Goal: Task Accomplishment & Management: Manage account settings

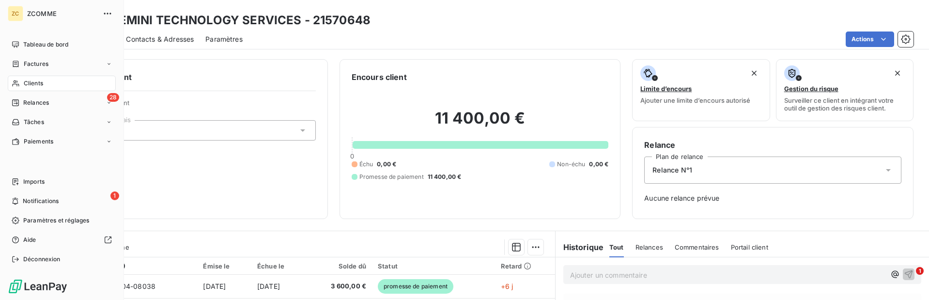
click at [34, 81] on span "Clients" at bounding box center [33, 83] width 19 height 9
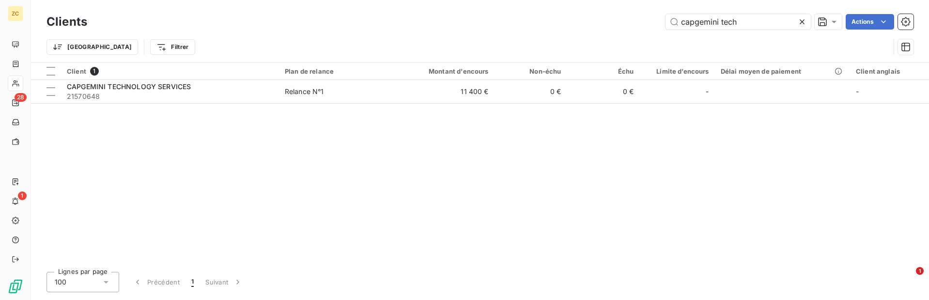
drag, startPoint x: 745, startPoint y: 23, endPoint x: 644, endPoint y: 24, distance: 101.2
click at [644, 24] on div "capgemini tech Actions" at bounding box center [506, 21] width 815 height 15
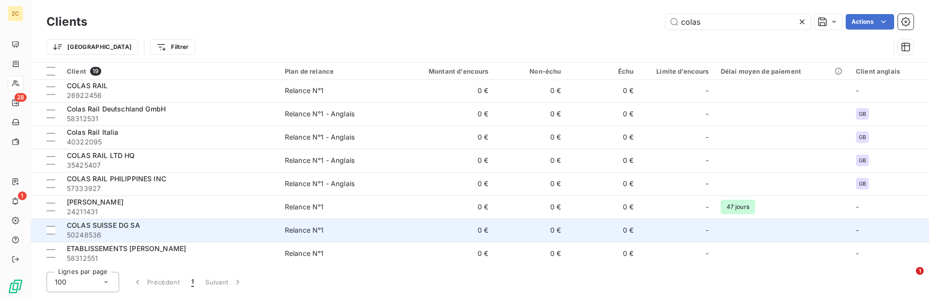
scroll to position [258, 0]
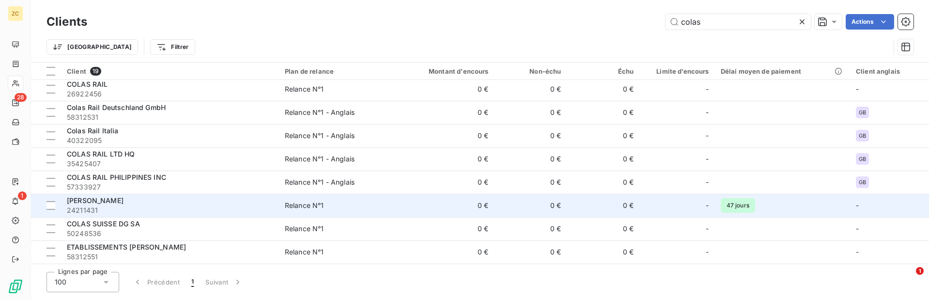
type input "colas"
click at [92, 205] on div "[PERSON_NAME]" at bounding box center [170, 201] width 206 height 10
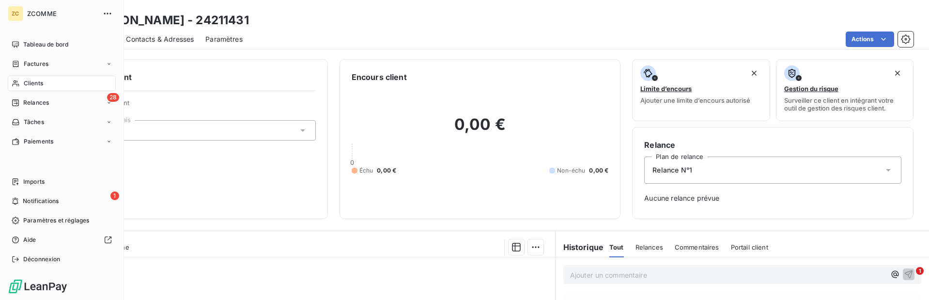
drag, startPoint x: 51, startPoint y: 81, endPoint x: 58, endPoint y: 78, distance: 7.2
click at [53, 80] on div "Clients" at bounding box center [62, 83] width 108 height 15
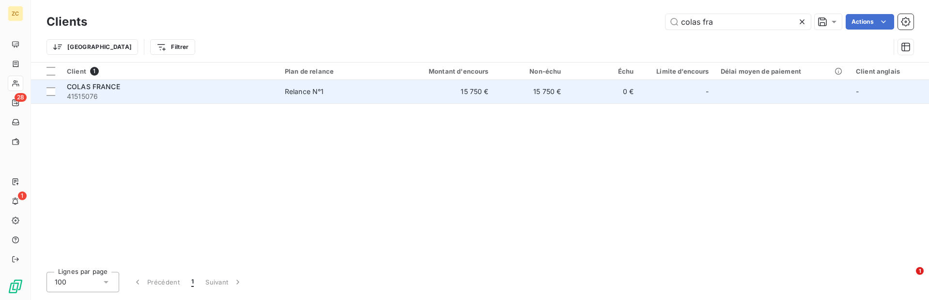
type input "colas fra"
click at [123, 82] on div "COLAS FRANCE" at bounding box center [170, 87] width 206 height 10
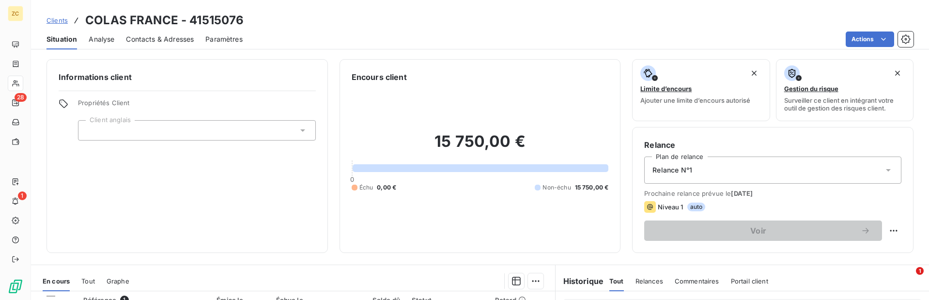
click at [174, 40] on span "Contacts & Adresses" at bounding box center [160, 39] width 68 height 10
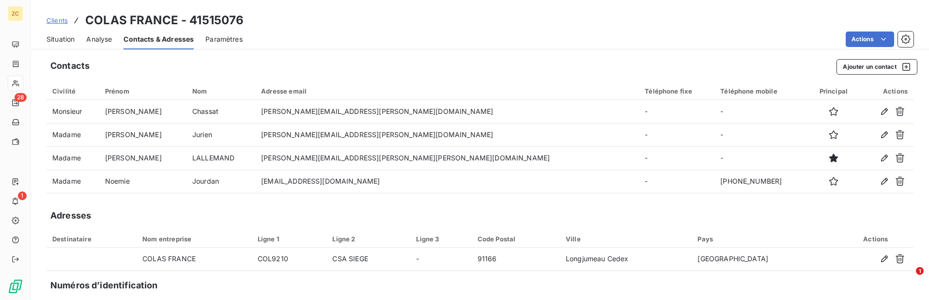
click at [60, 38] on span "Situation" at bounding box center [60, 39] width 28 height 10
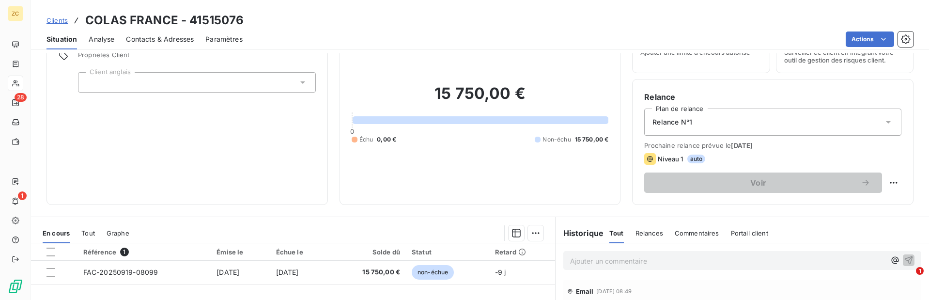
scroll to position [145, 0]
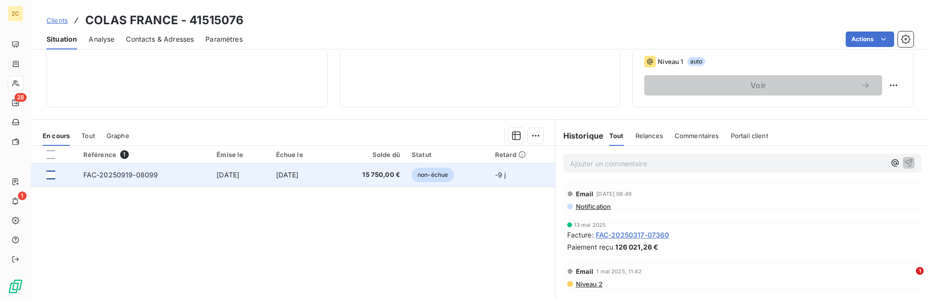
click at [52, 175] on div at bounding box center [50, 174] width 9 height 9
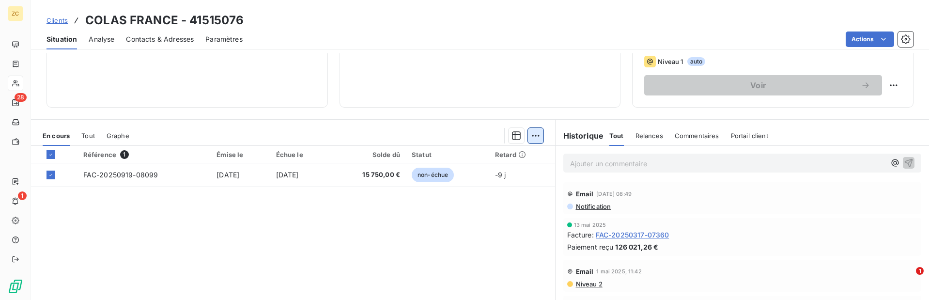
click at [531, 134] on html "ZC 28 1 Clients COLAS [GEOGRAPHIC_DATA] - 41515076 Situation Analyse Contacts &…" at bounding box center [464, 150] width 929 height 300
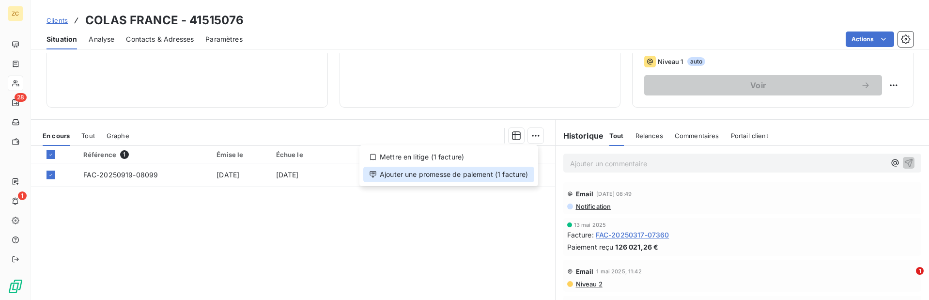
click at [408, 173] on div "Ajouter une promesse de paiement (1 facture)" at bounding box center [448, 174] width 171 height 15
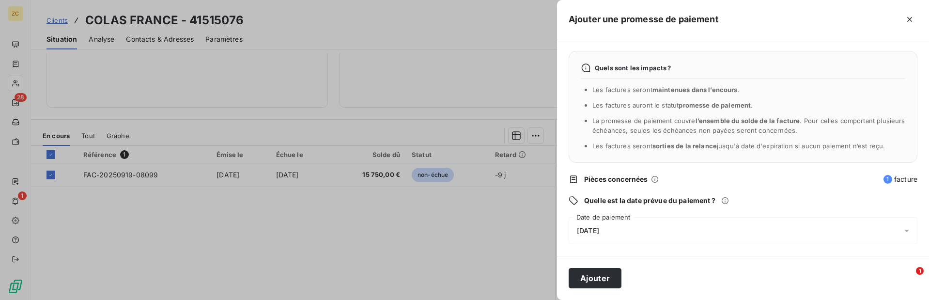
click at [584, 230] on span "[DATE]" at bounding box center [588, 231] width 22 height 8
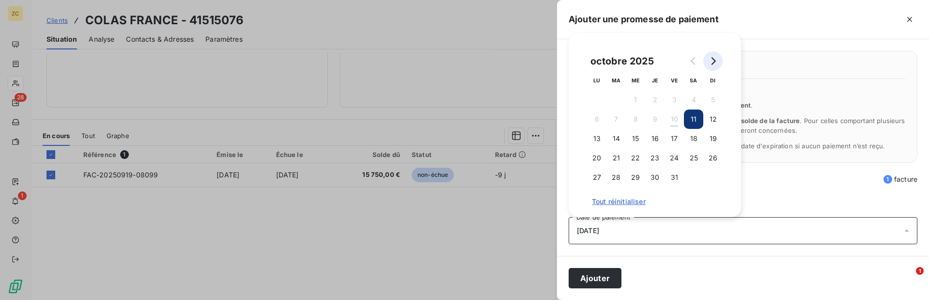
click at [714, 63] on icon "Go to next month" at bounding box center [713, 61] width 8 height 8
click at [595, 177] on button "24" at bounding box center [596, 177] width 19 height 19
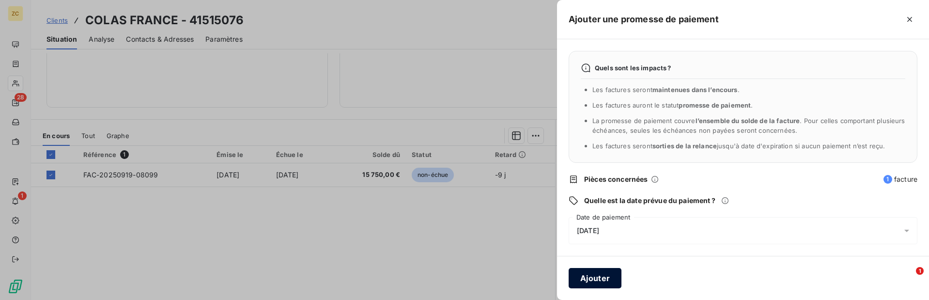
click at [593, 277] on button "Ajouter" at bounding box center [595, 278] width 53 height 20
